Goal: Ask a question

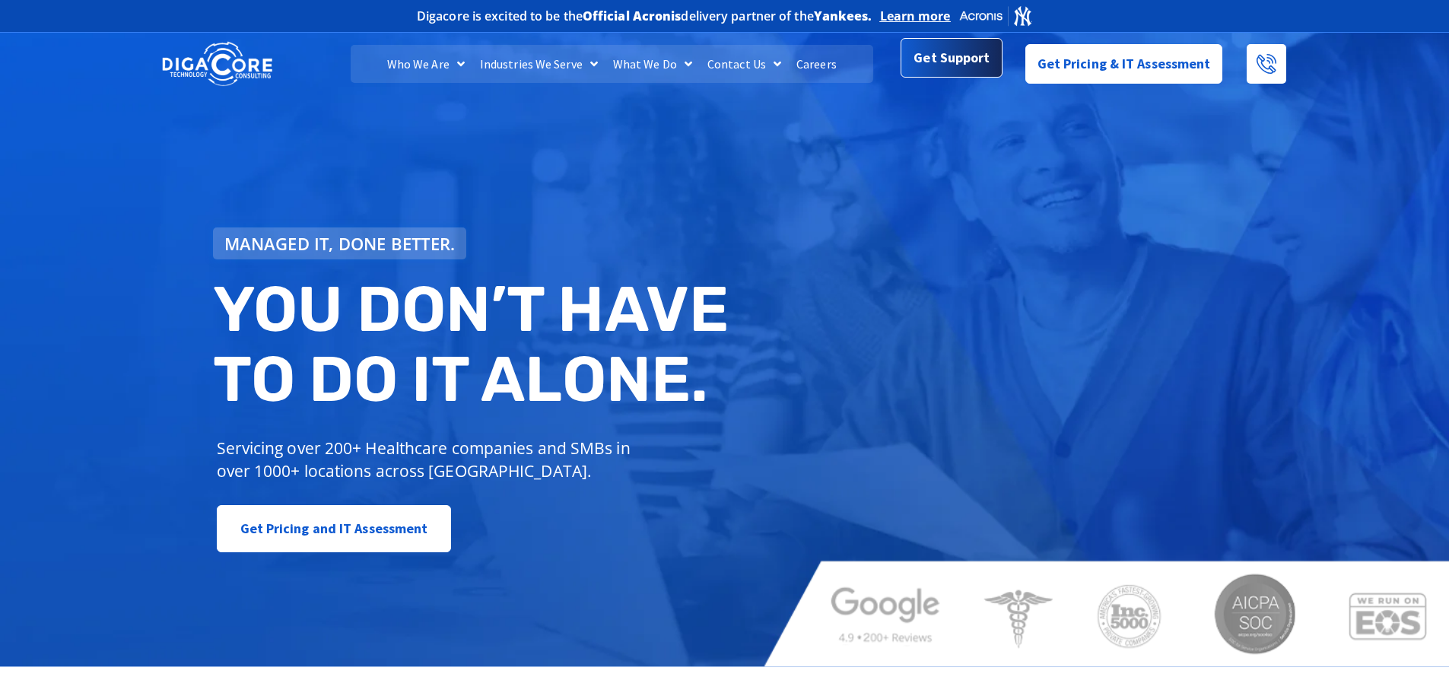
click at [968, 68] on span "Get Support" at bounding box center [952, 58] width 76 height 30
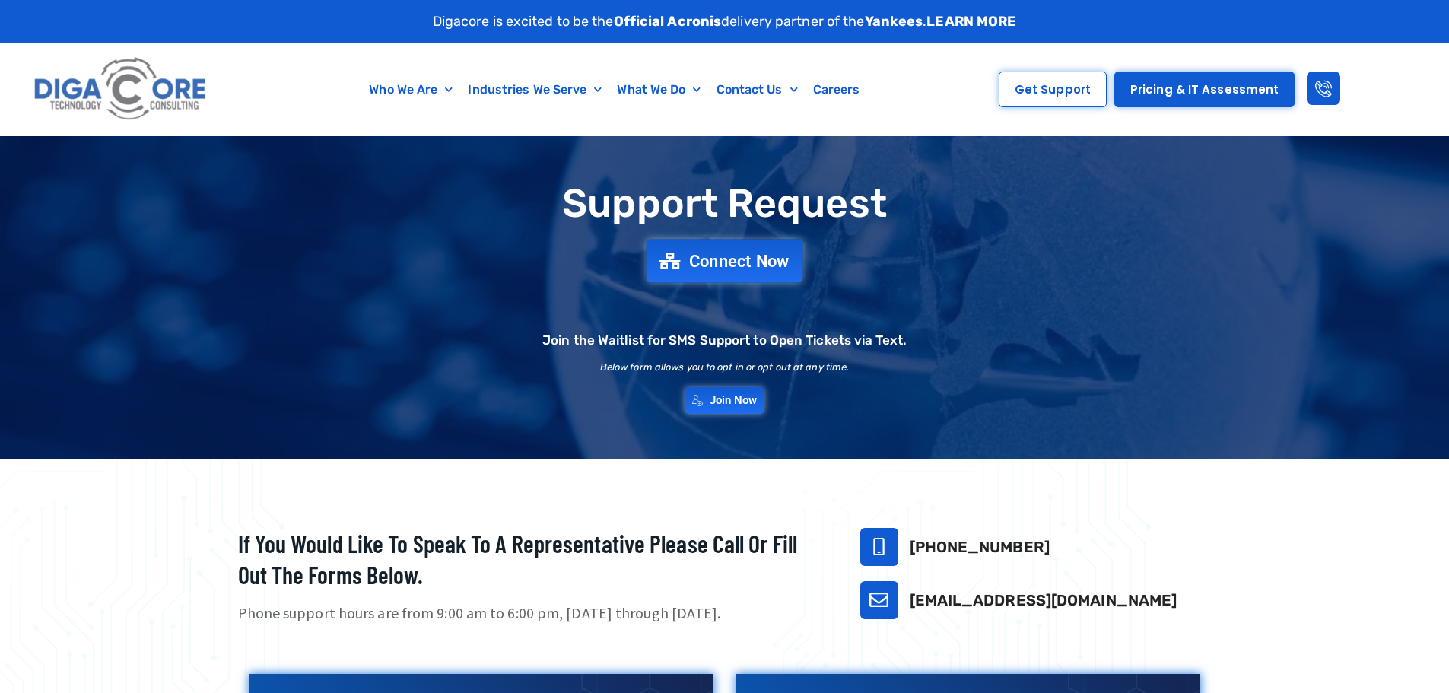
click at [741, 245] on link "Connect Now" at bounding box center [725, 260] width 157 height 43
